Goal: Find specific page/section: Find specific page/section

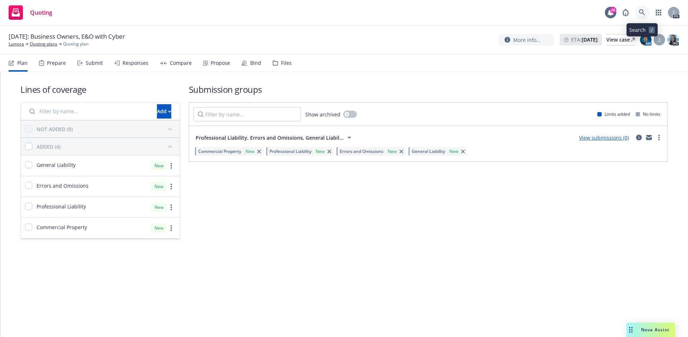
click at [644, 12] on icon at bounding box center [642, 12] width 6 height 6
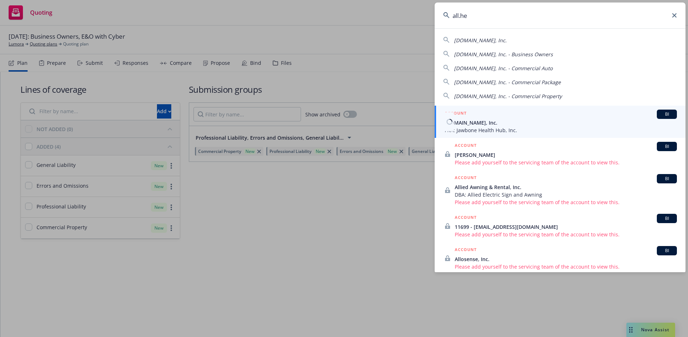
type input "all.he"
click at [614, 118] on div "ACCOUNT BI" at bounding box center [561, 114] width 232 height 9
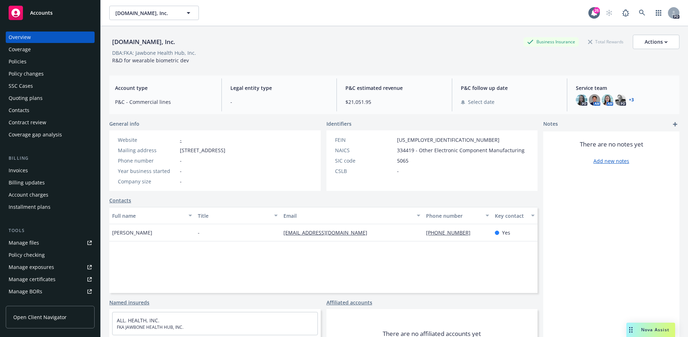
click at [30, 36] on div "Overview" at bounding box center [20, 37] width 22 height 11
click at [33, 62] on div "Policies" at bounding box center [50, 61] width 83 height 11
